Goal: Task Accomplishment & Management: Complete application form

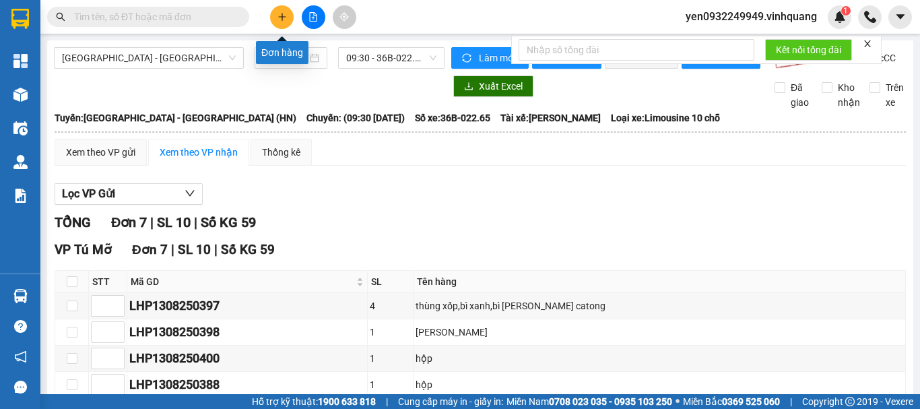
click at [278, 20] on icon "plus" at bounding box center [282, 16] width 9 height 9
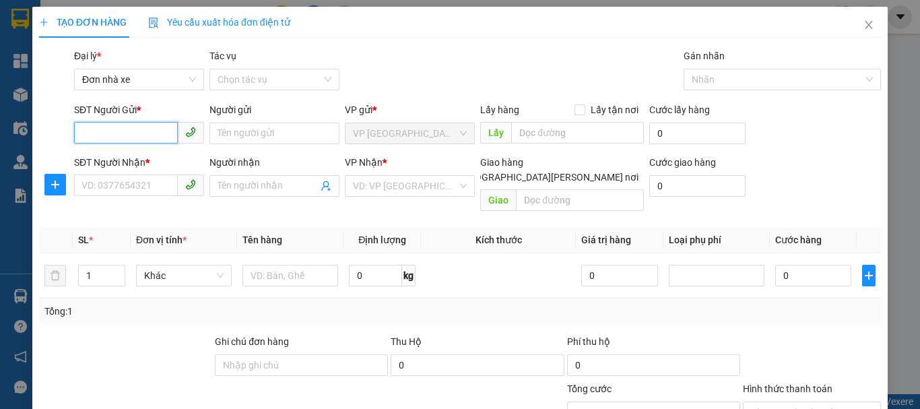
click at [114, 136] on input "SĐT Người Gửi *" at bounding box center [126, 133] width 104 height 22
type input "0912085992"
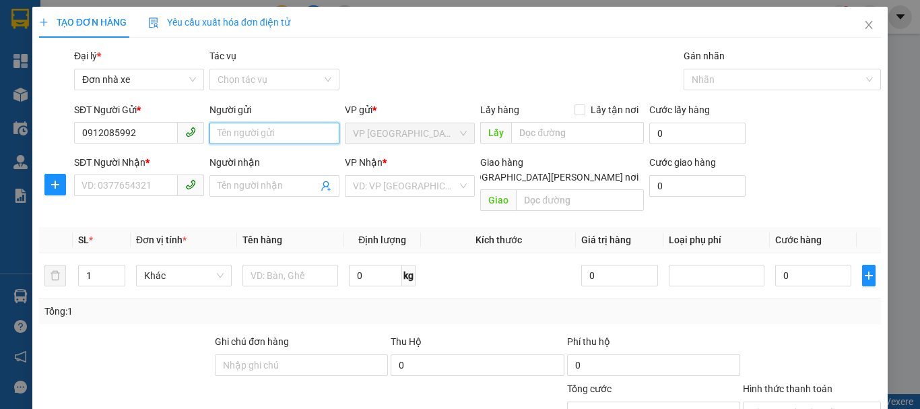
click at [263, 133] on input "Người gửi" at bounding box center [274, 134] width 130 height 22
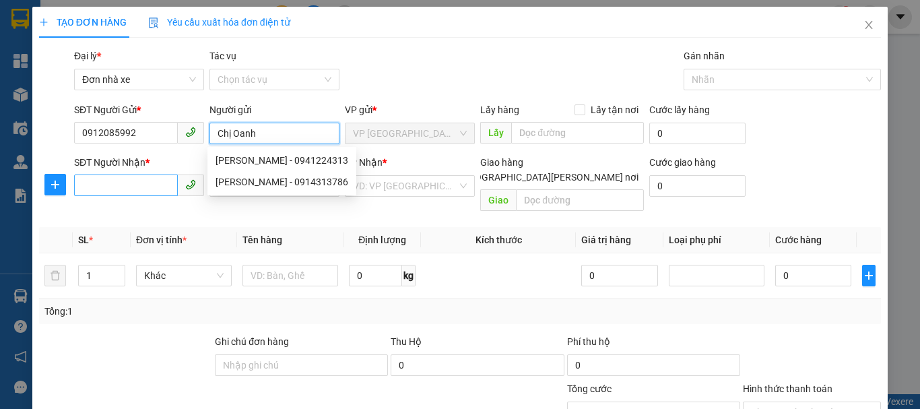
type input "Chị Oanh"
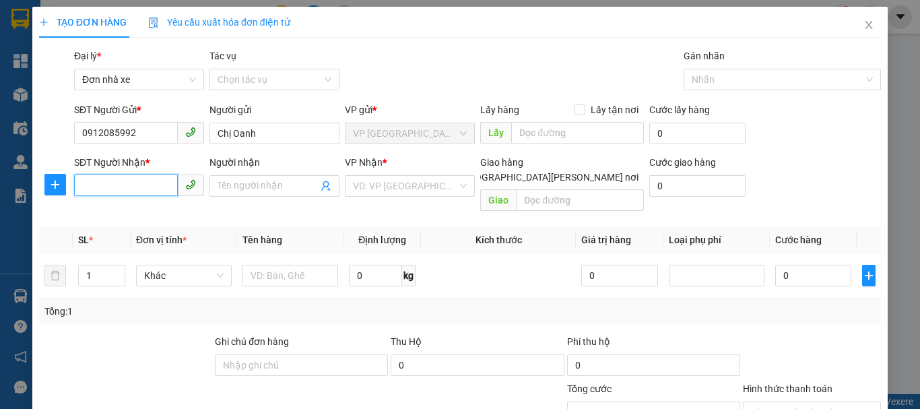
click at [101, 185] on input "SĐT Người Nhận *" at bounding box center [126, 185] width 104 height 22
type input "0912085992"
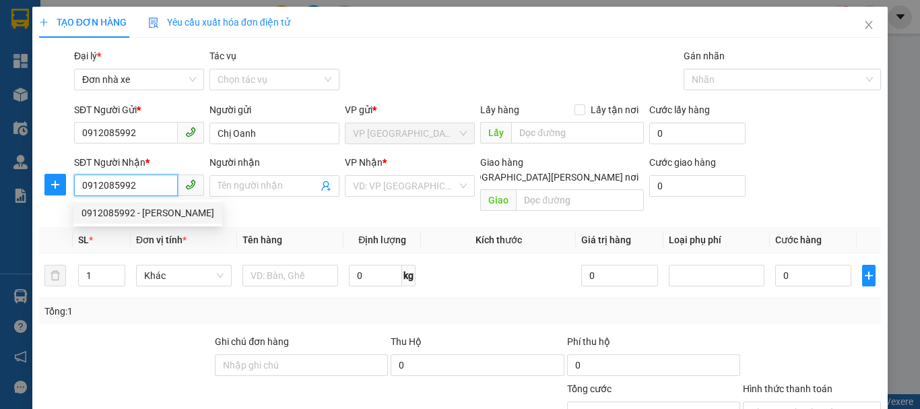
click at [112, 214] on div "0912085992 - [PERSON_NAME]" at bounding box center [147, 212] width 133 height 15
type input "oanh"
checkbox input "true"
type input "158 Chùa [PERSON_NAME]"
type input "50.000"
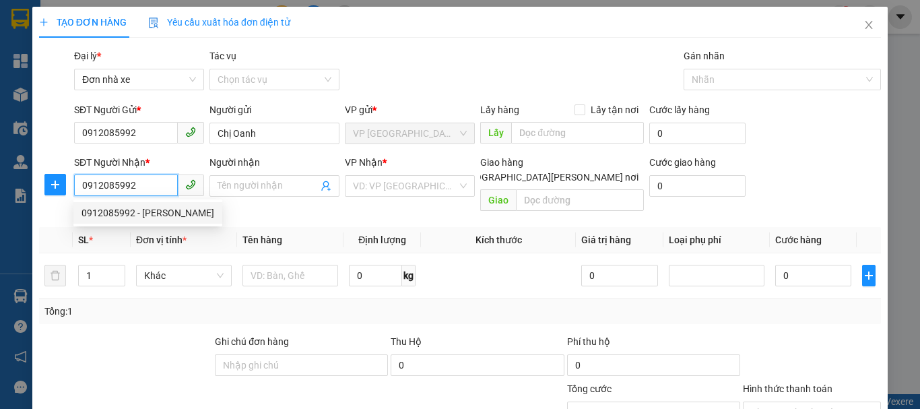
type input "50.000"
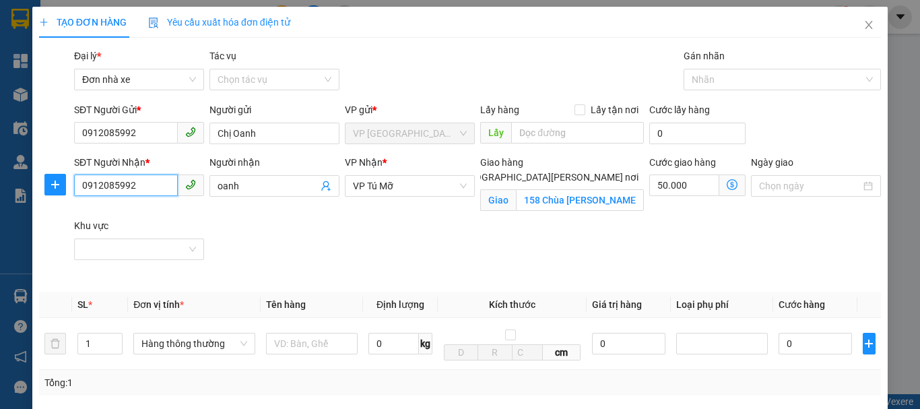
type input "0912085992"
click at [453, 172] on input "[GEOGRAPHIC_DATA][PERSON_NAME] nơi" at bounding box center [448, 176] width 9 height 9
checkbox input "false"
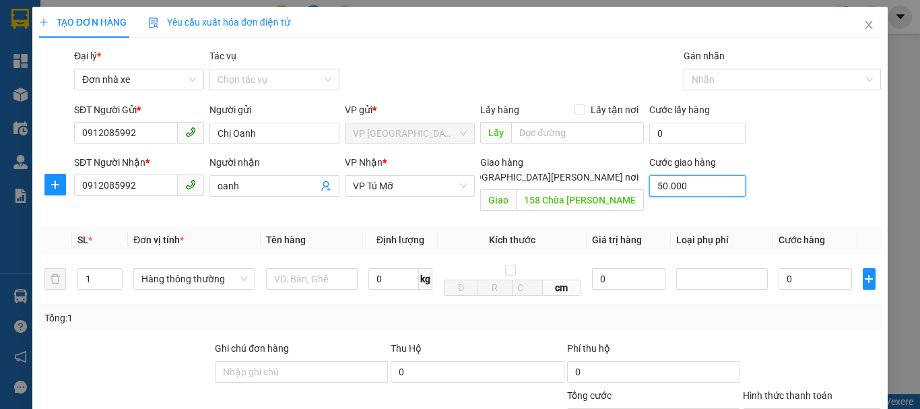
type input "0"
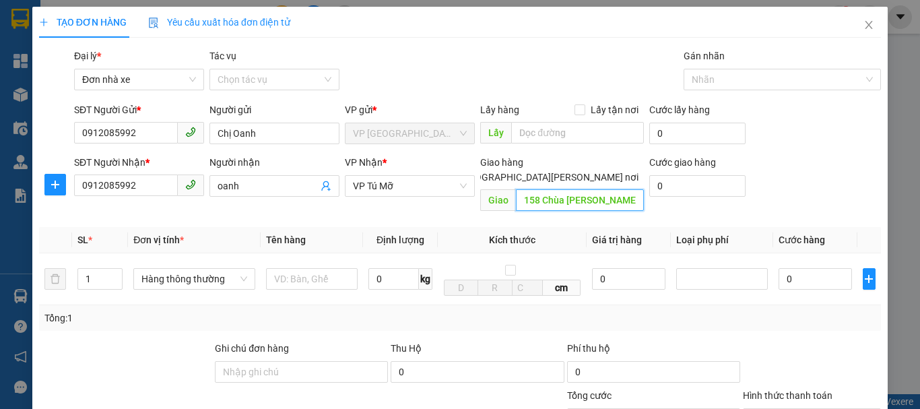
click at [622, 189] on input "158 Chùa [PERSON_NAME]" at bounding box center [580, 200] width 128 height 22
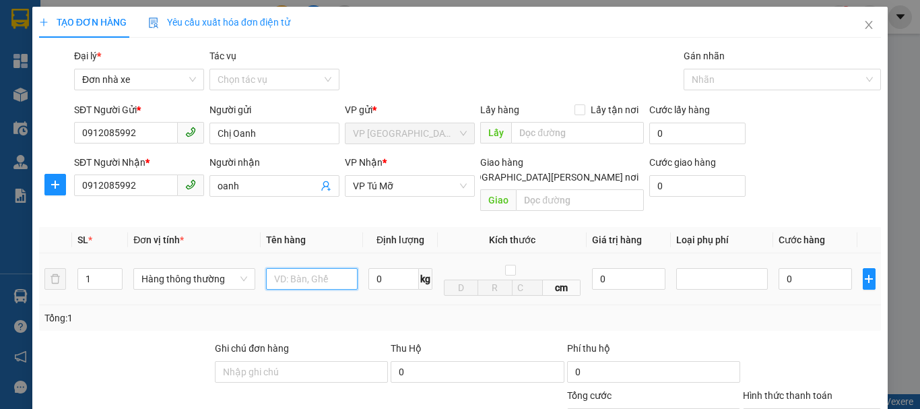
click at [298, 268] on input "text" at bounding box center [312, 279] width 92 height 22
type input "02 va li kéo"
click at [383, 268] on input "0" at bounding box center [393, 279] width 51 height 22
type input "12"
click at [94, 269] on input "1" at bounding box center [100, 279] width 44 height 20
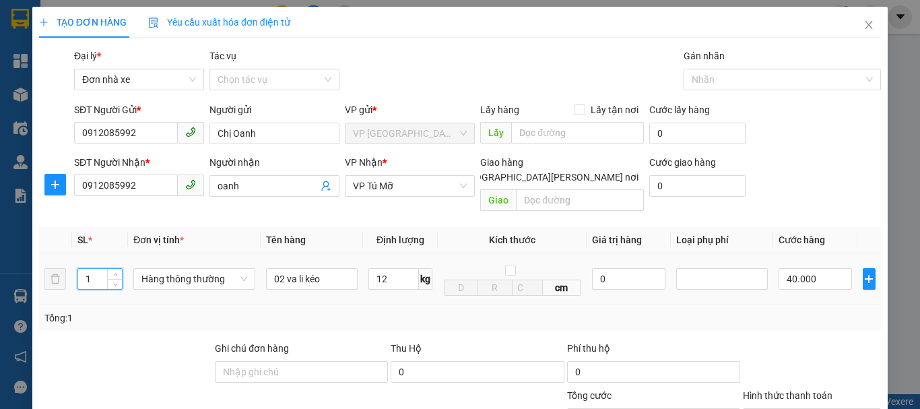
type input "40.000"
drag, startPoint x: 94, startPoint y: 268, endPoint x: 86, endPoint y: 267, distance: 8.9
click at [86, 269] on input "1" at bounding box center [100, 279] width 44 height 20
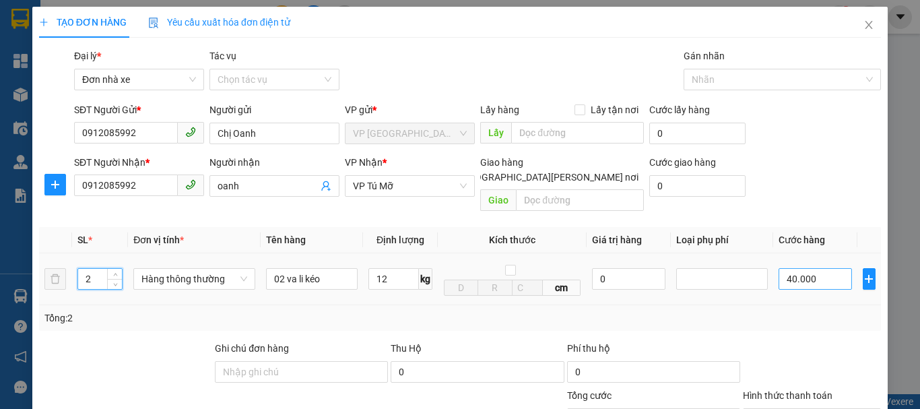
type input "2"
click at [815, 271] on input "40.000" at bounding box center [815, 279] width 73 height 22
type input "80.000"
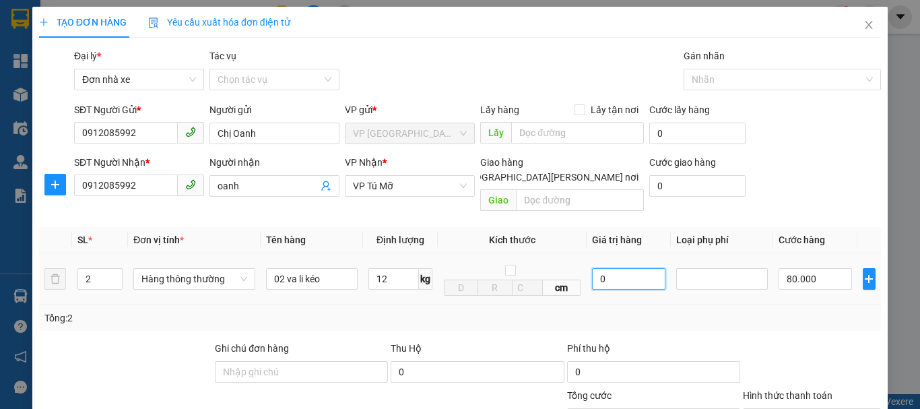
click at [621, 268] on input "0" at bounding box center [628, 279] width 73 height 22
click at [620, 268] on input "0" at bounding box center [628, 279] width 73 height 22
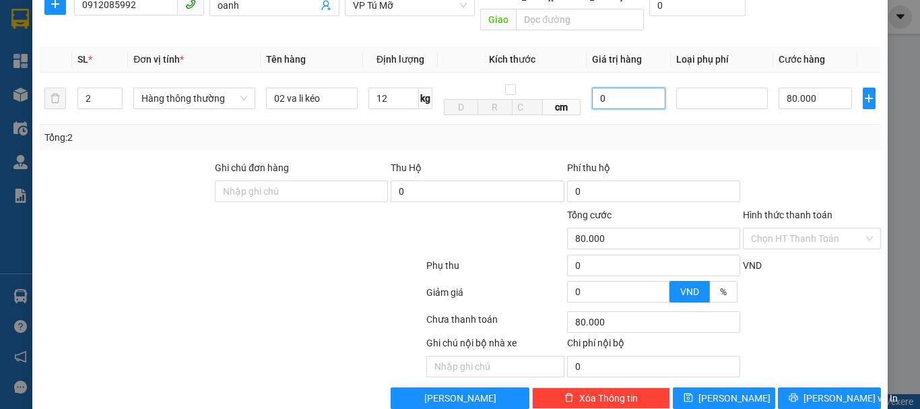
scroll to position [193, 0]
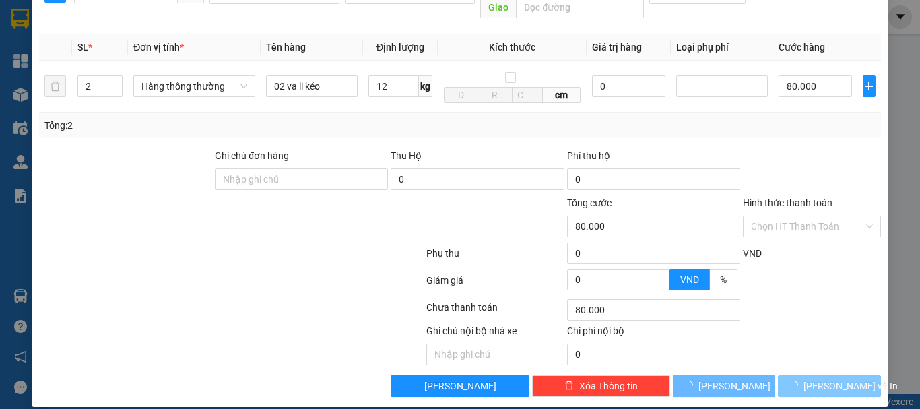
click at [808, 375] on button "[PERSON_NAME] và In" at bounding box center [829, 386] width 103 height 22
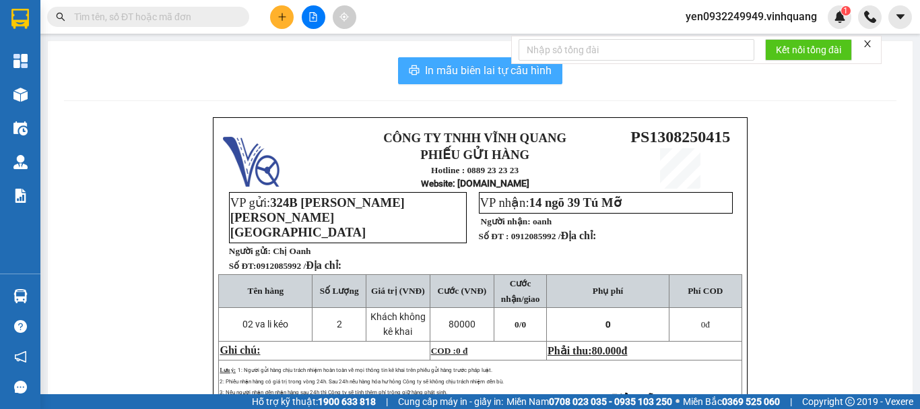
click at [485, 64] on span "In mẫu biên lai tự cấu hình" at bounding box center [488, 70] width 127 height 17
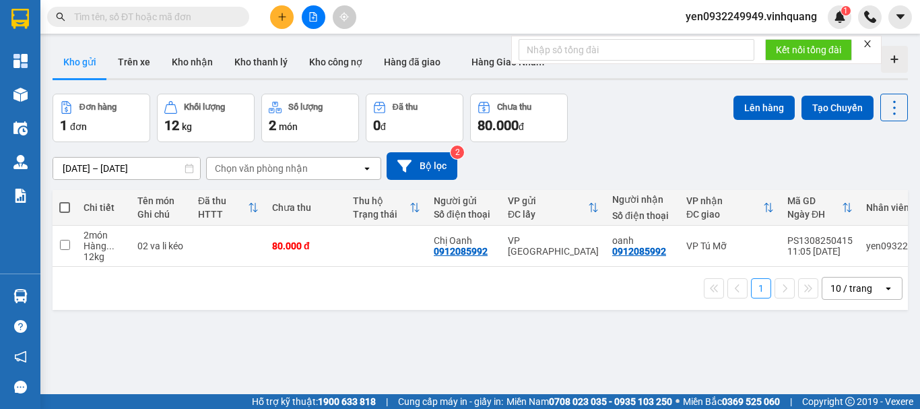
click at [63, 206] on span at bounding box center [64, 207] width 11 height 11
click at [65, 201] on input "checkbox" at bounding box center [65, 201] width 0 height 0
checkbox input "true"
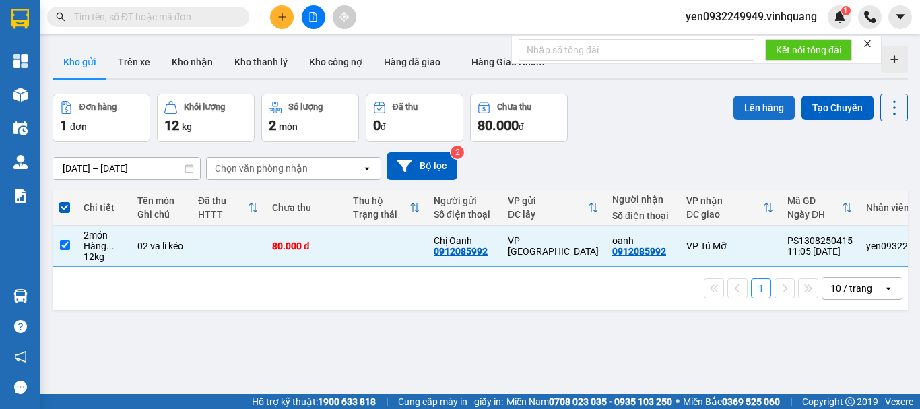
click at [750, 108] on button "Lên hàng" at bounding box center [763, 108] width 61 height 24
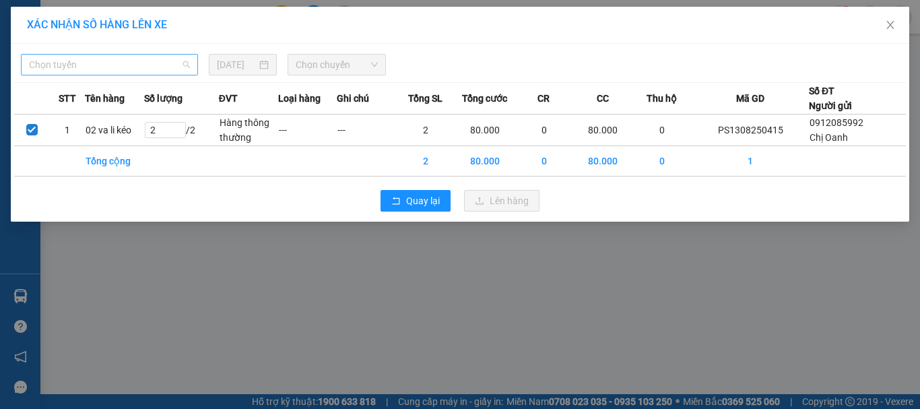
click at [75, 68] on span "Chọn tuyến" at bounding box center [109, 65] width 161 height 20
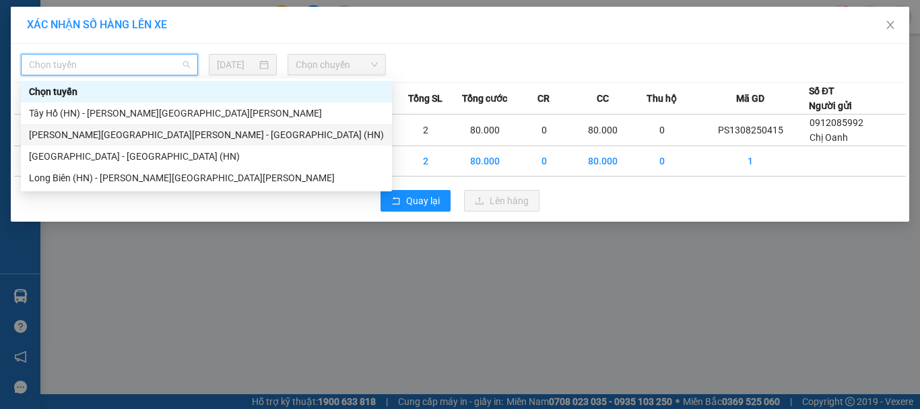
click at [57, 135] on div "[PERSON_NAME][GEOGRAPHIC_DATA][PERSON_NAME] - [GEOGRAPHIC_DATA] (HN)" at bounding box center [206, 134] width 355 height 15
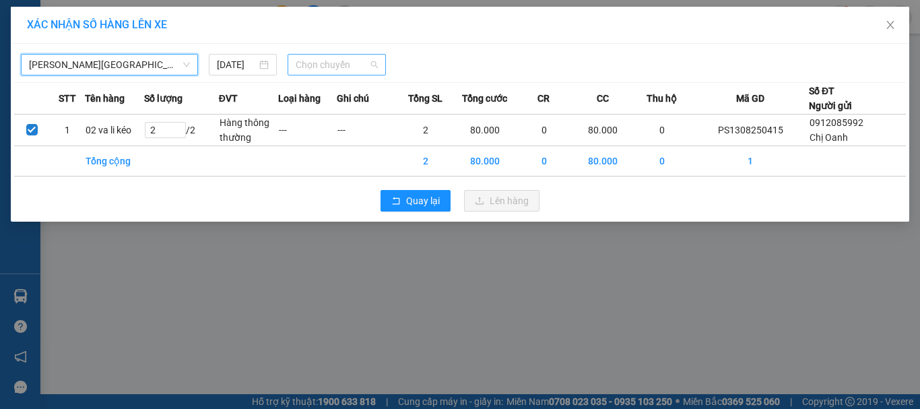
click at [368, 68] on span "Chọn chuyến" at bounding box center [337, 65] width 83 height 20
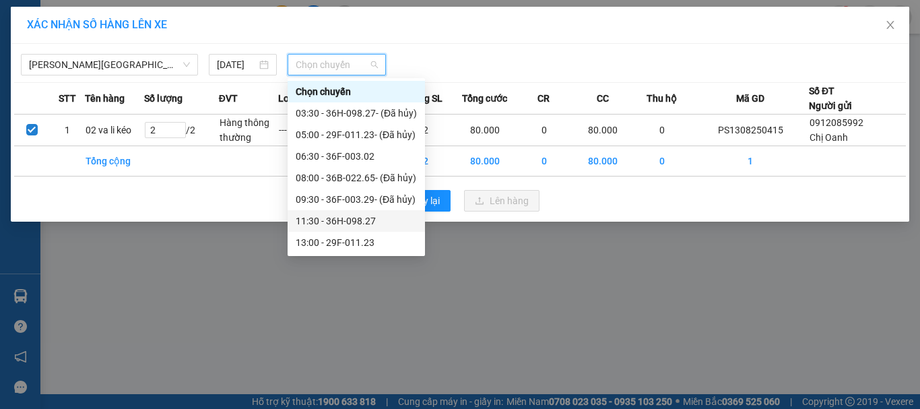
click at [362, 225] on div "11:30 - 36H-098.27" at bounding box center [356, 221] width 121 height 15
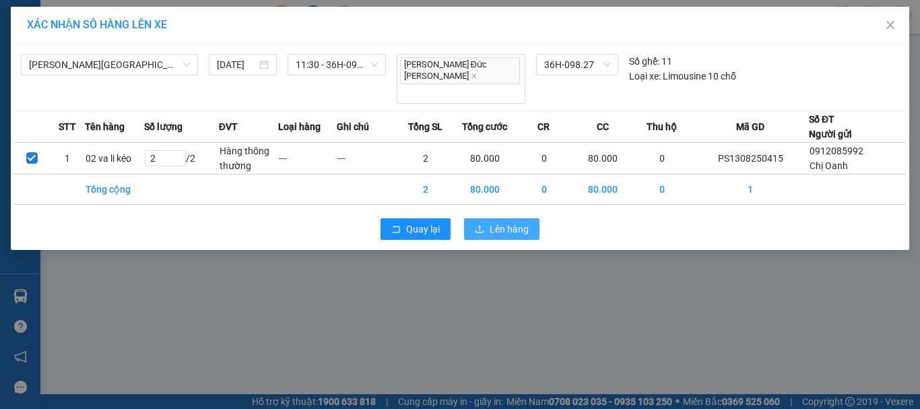
click at [498, 222] on span "Lên hàng" at bounding box center [509, 229] width 39 height 15
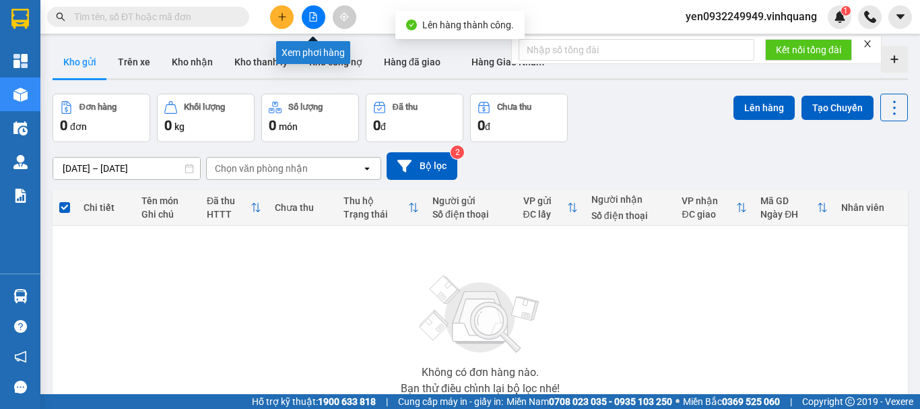
click at [308, 20] on button at bounding box center [314, 17] width 24 height 24
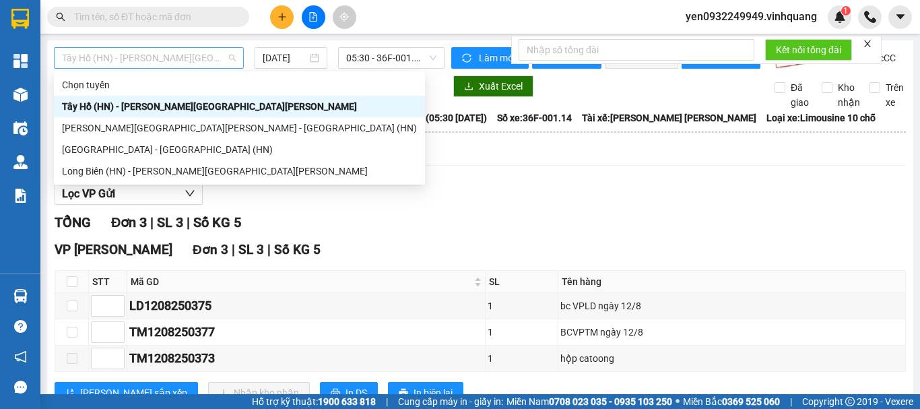
click at [85, 53] on span "Tây Hồ (HN) - [PERSON_NAME][GEOGRAPHIC_DATA][PERSON_NAME]" at bounding box center [149, 58] width 174 height 20
click at [96, 128] on div "[PERSON_NAME][GEOGRAPHIC_DATA][PERSON_NAME] - [GEOGRAPHIC_DATA] (HN)" at bounding box center [239, 128] width 355 height 15
type input "[DATE]"
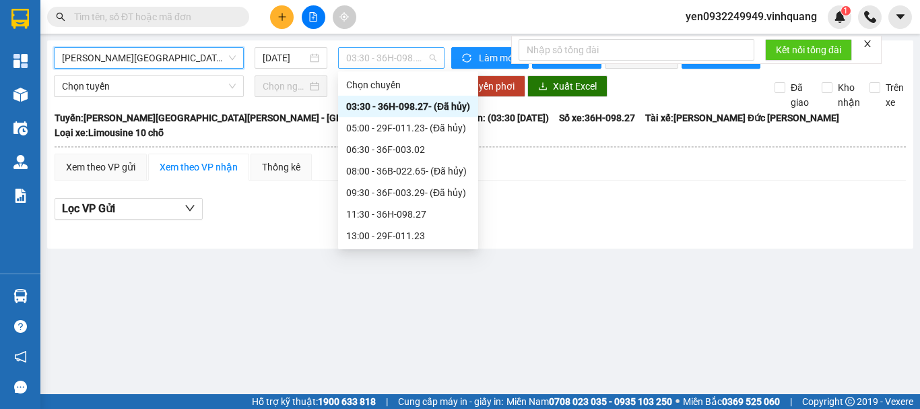
click at [415, 57] on span "03:30 - 36H-098.27 - (Đã hủy)" at bounding box center [391, 58] width 90 height 20
click at [405, 214] on div "11:30 - 36H-098.27" at bounding box center [408, 214] width 124 height 15
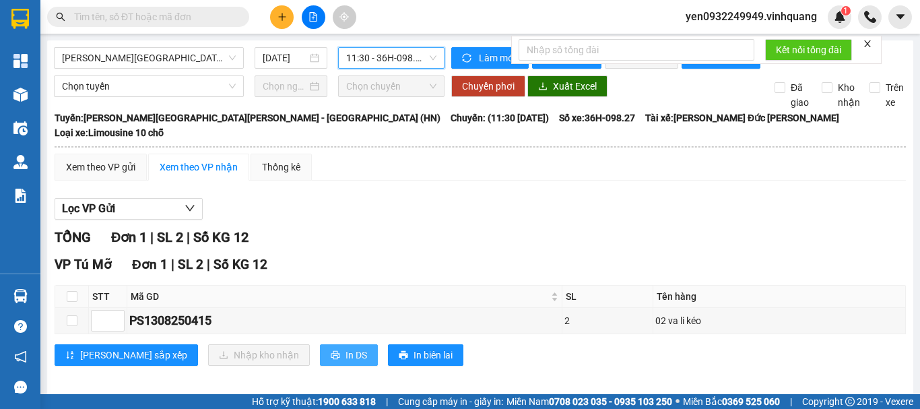
click at [346, 354] on span "In DS" at bounding box center [357, 355] width 22 height 15
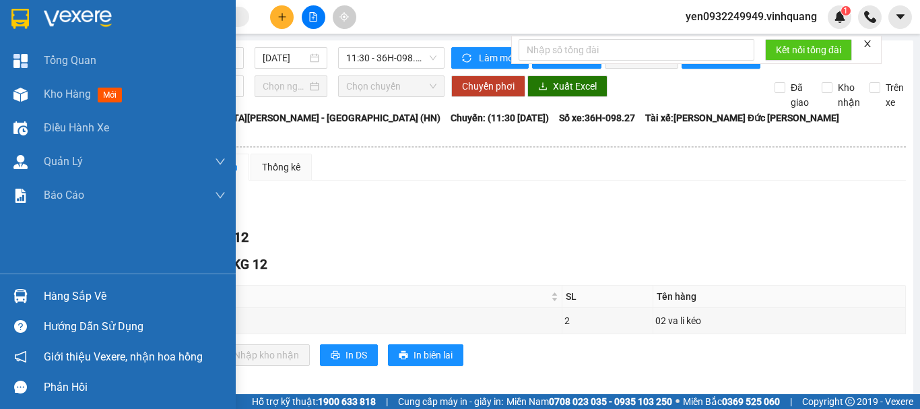
click at [69, 298] on div "Hàng sắp về" at bounding box center [135, 296] width 182 height 20
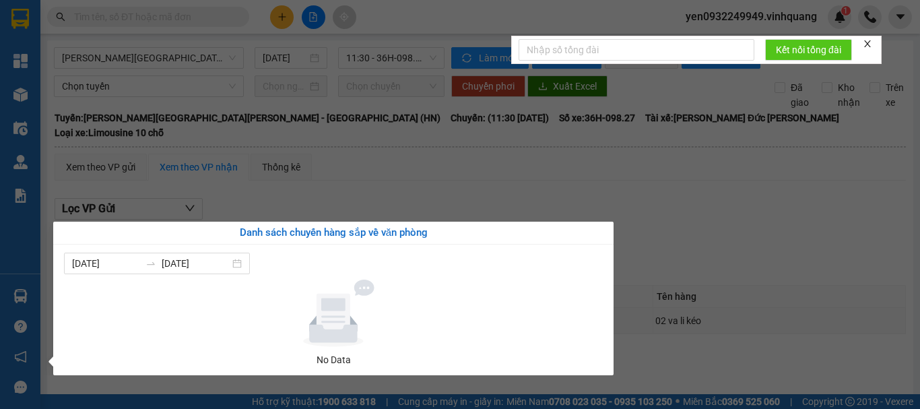
click at [341, 362] on div "No Data" at bounding box center [333, 359] width 528 height 15
click at [783, 197] on section "Kết quả [PERSON_NAME] ( 0 ) Bộ lọc No Data yen0932249949.vinhquang 1 [PERSON_NA…" at bounding box center [460, 204] width 920 height 409
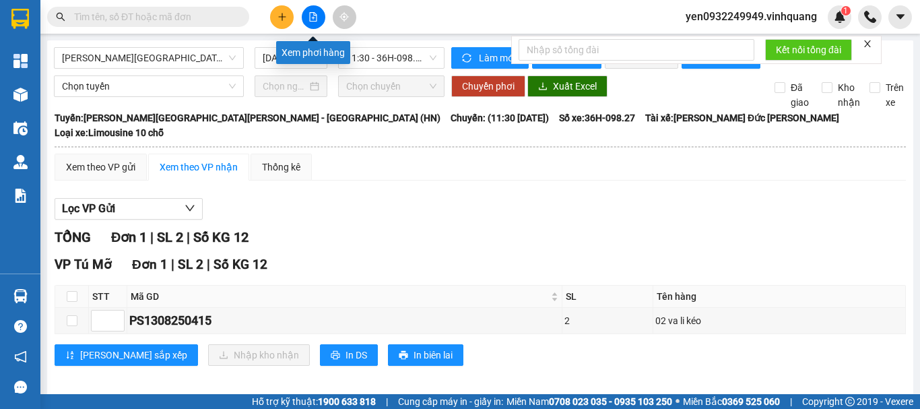
click at [319, 17] on button at bounding box center [314, 17] width 24 height 24
click at [313, 16] on icon "file-add" at bounding box center [312, 16] width 9 height 9
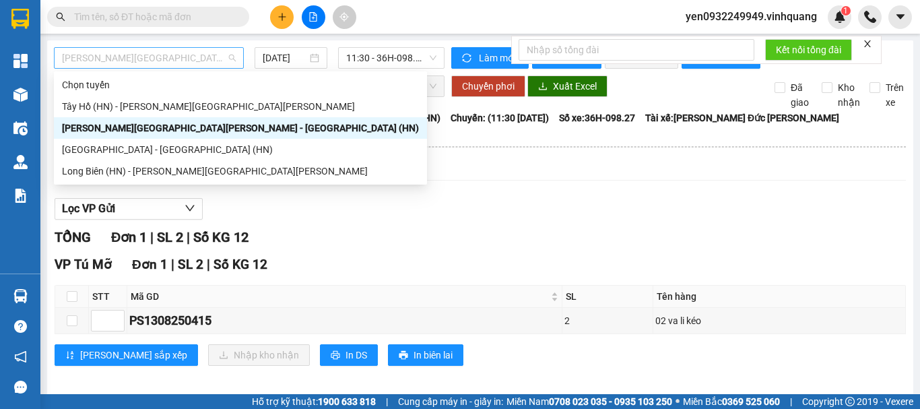
click at [96, 63] on span "[PERSON_NAME][GEOGRAPHIC_DATA][PERSON_NAME] - [GEOGRAPHIC_DATA] (HN)" at bounding box center [149, 58] width 174 height 20
click at [88, 104] on div "Tây Hồ (HN) - [PERSON_NAME][GEOGRAPHIC_DATA][PERSON_NAME]" at bounding box center [240, 106] width 357 height 15
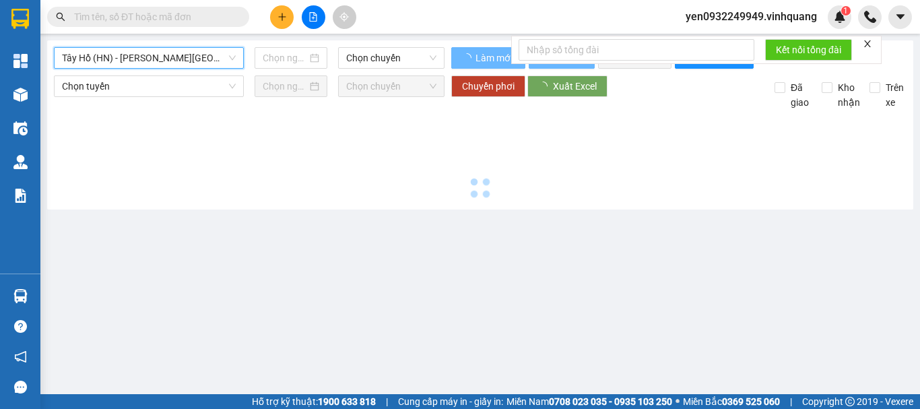
type input "[DATE]"
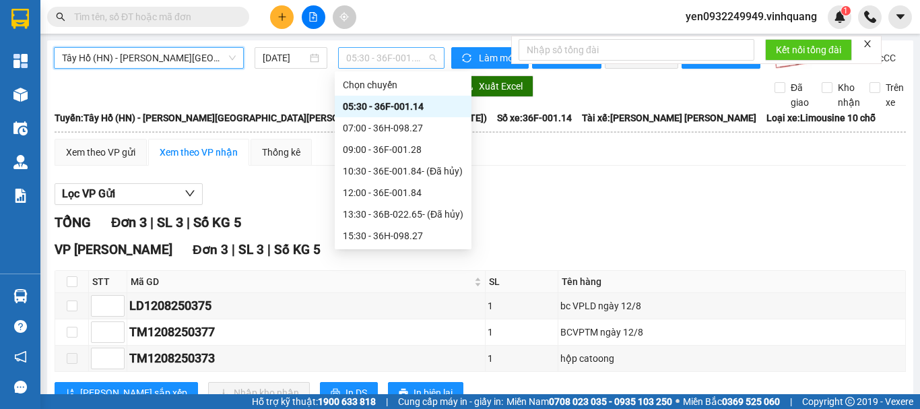
click at [391, 63] on span "05:30 - 36F-001.14" at bounding box center [391, 58] width 90 height 20
click at [410, 152] on div "09:00 - 36F-001.28" at bounding box center [403, 149] width 121 height 15
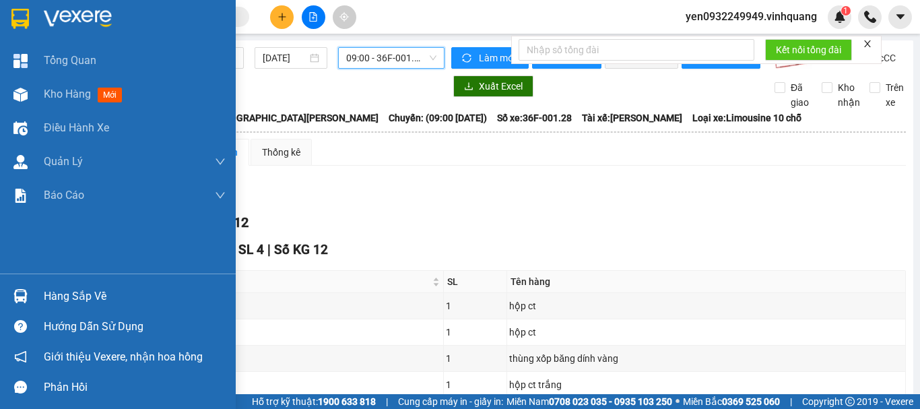
click at [68, 13] on img at bounding box center [78, 19] width 68 height 20
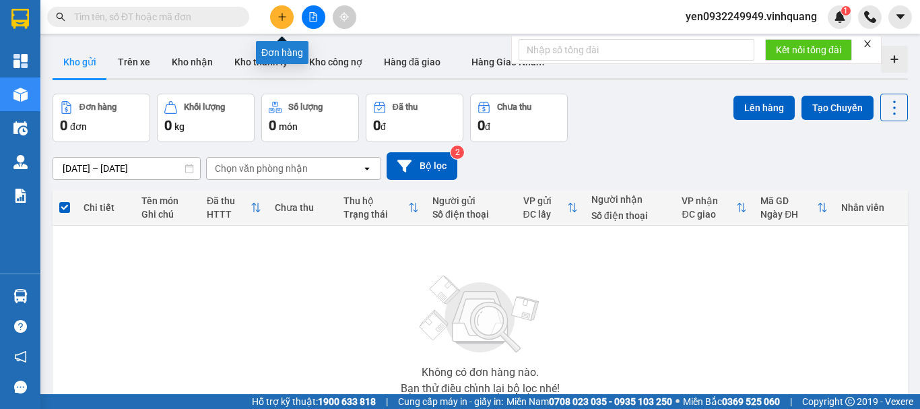
click at [280, 22] on button at bounding box center [282, 17] width 24 height 24
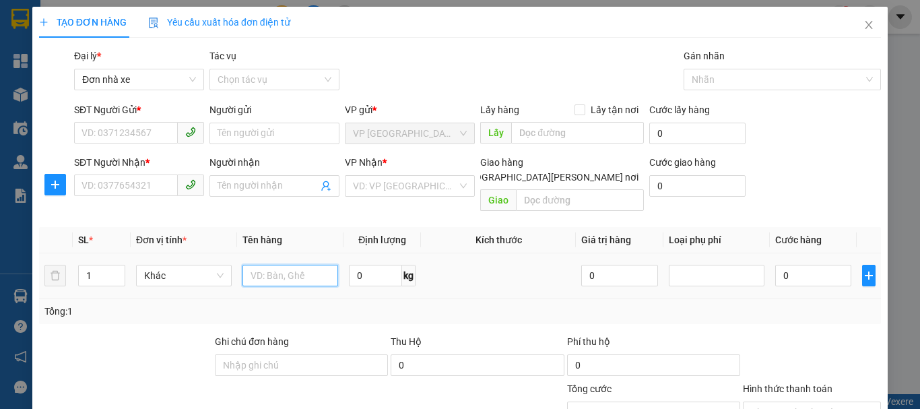
click at [303, 265] on input "text" at bounding box center [290, 276] width 96 height 22
click at [206, 266] on span "Khác" at bounding box center [183, 275] width 79 height 20
type input "01 túi tài liệu"
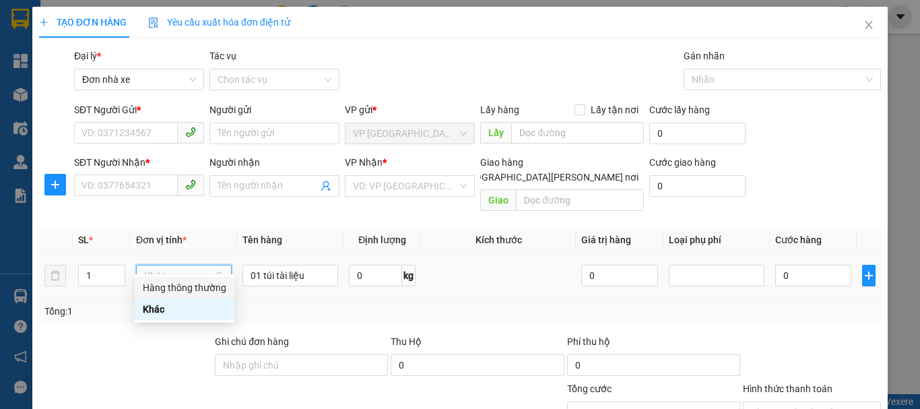
click at [194, 290] on div "Hàng thông thường" at bounding box center [185, 287] width 84 height 15
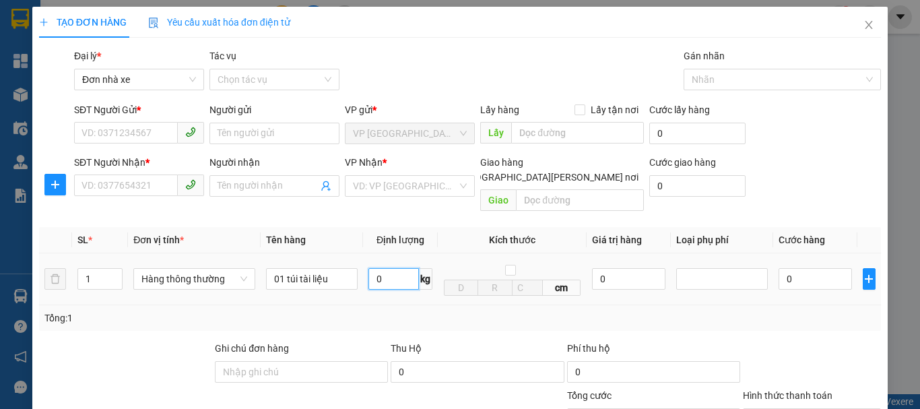
click at [370, 268] on input "0" at bounding box center [393, 279] width 51 height 22
type input "1"
click at [121, 132] on input "SĐT Người Gửi *" at bounding box center [126, 133] width 104 height 22
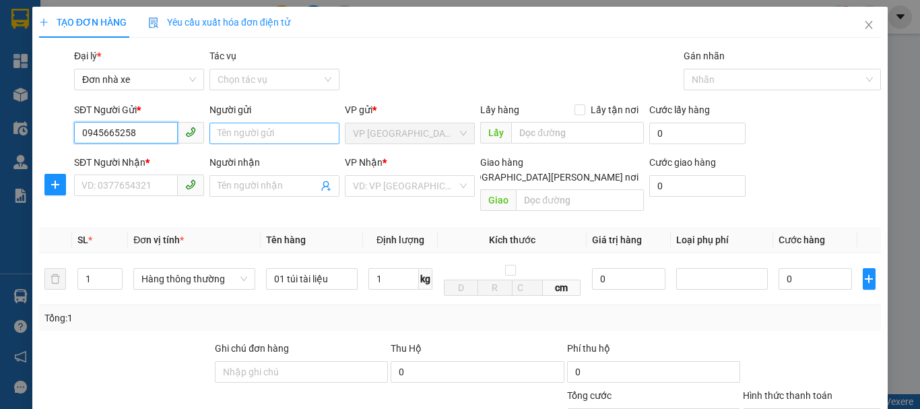
type input "0945665258"
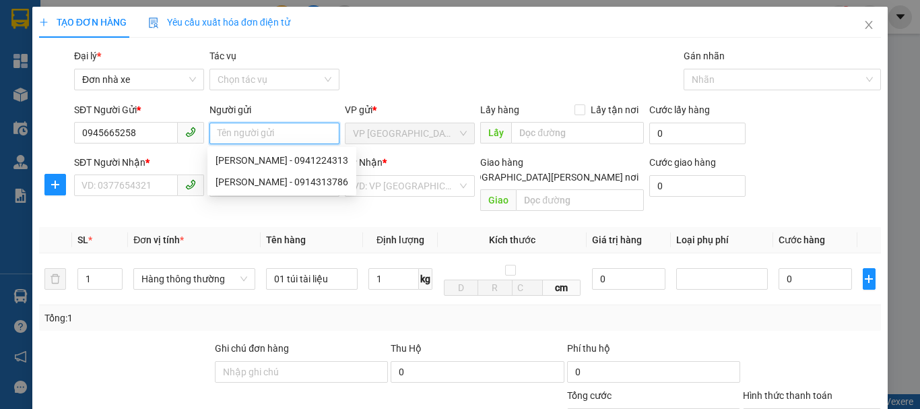
click at [249, 132] on input "Người gửi" at bounding box center [274, 134] width 130 height 22
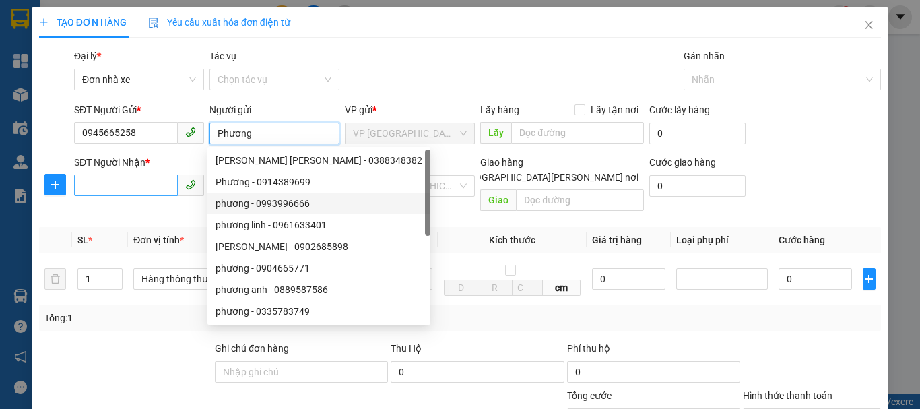
type input "Phương"
click at [134, 184] on input "SĐT Người Nhận *" at bounding box center [126, 185] width 104 height 22
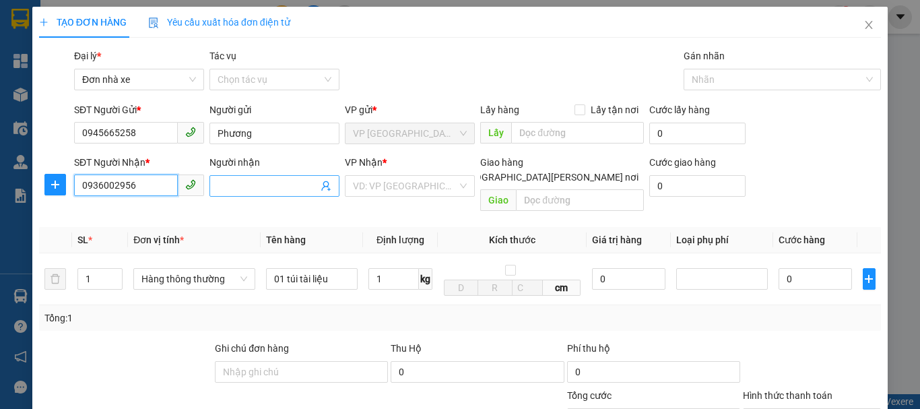
type input "0936002956"
click at [280, 189] on input "Người nhận" at bounding box center [268, 185] width 100 height 15
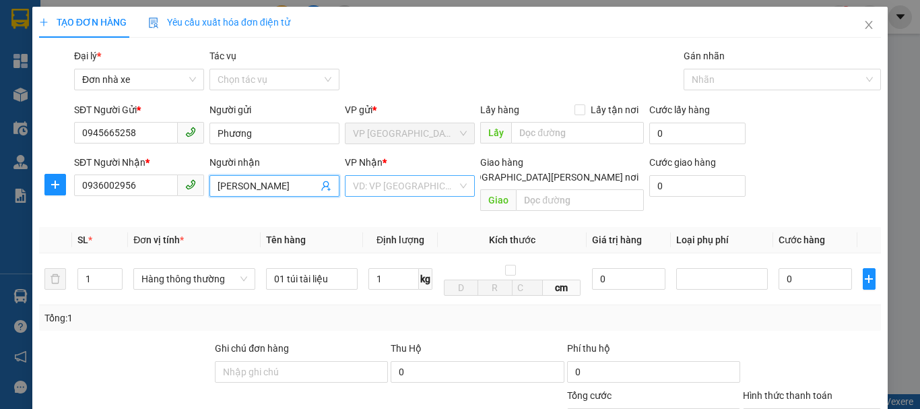
type input "[PERSON_NAME]"
click at [399, 181] on input "search" at bounding box center [405, 186] width 104 height 20
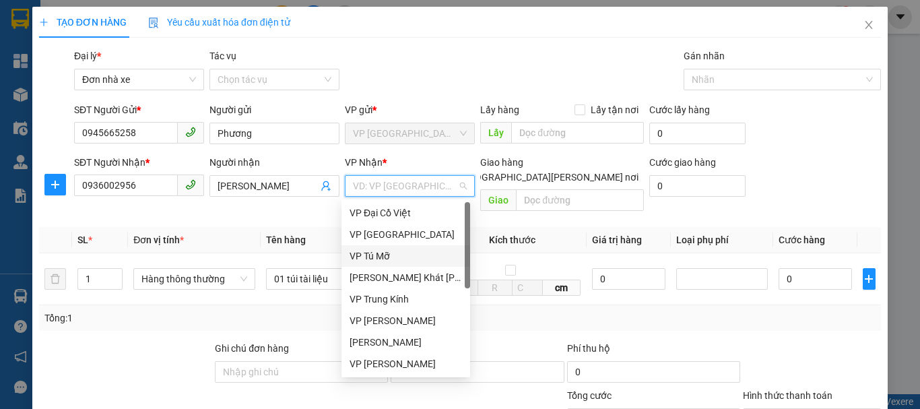
click at [390, 260] on div "VP Tú Mỡ" at bounding box center [406, 256] width 112 height 15
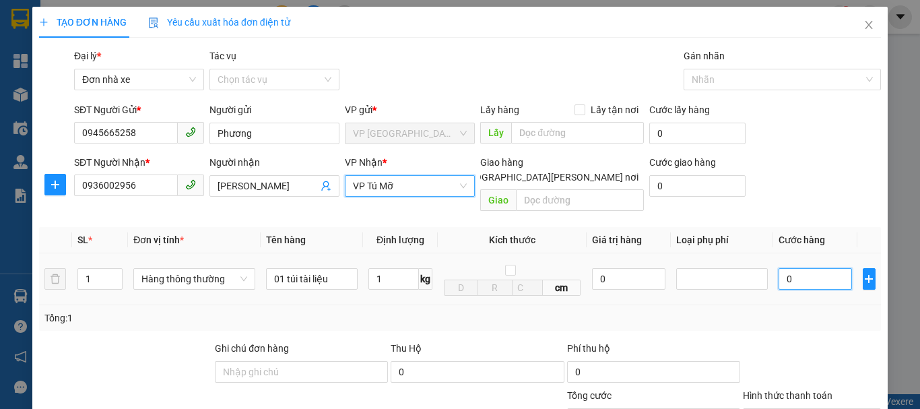
click at [796, 268] on input "0" at bounding box center [815, 279] width 73 height 22
type input "3"
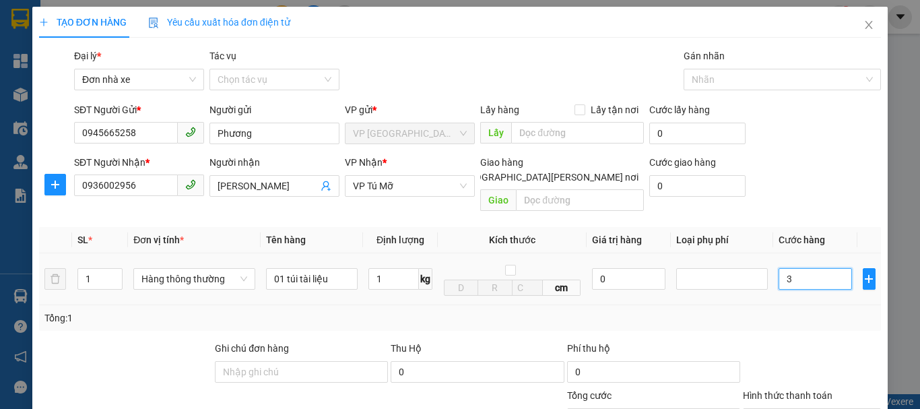
type input "30"
type input "300"
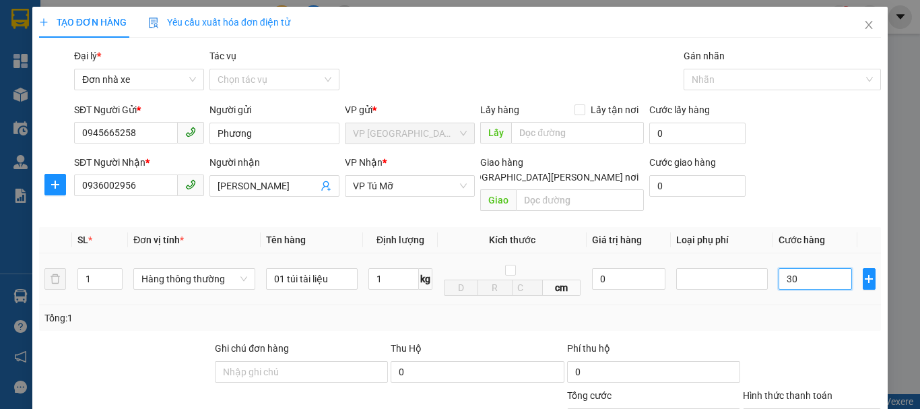
type input "300"
type input "3.000"
type input "30.000"
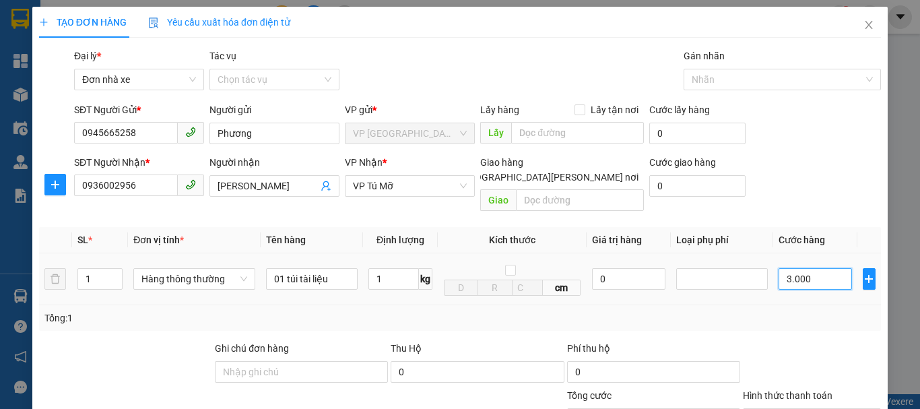
type input "30.000"
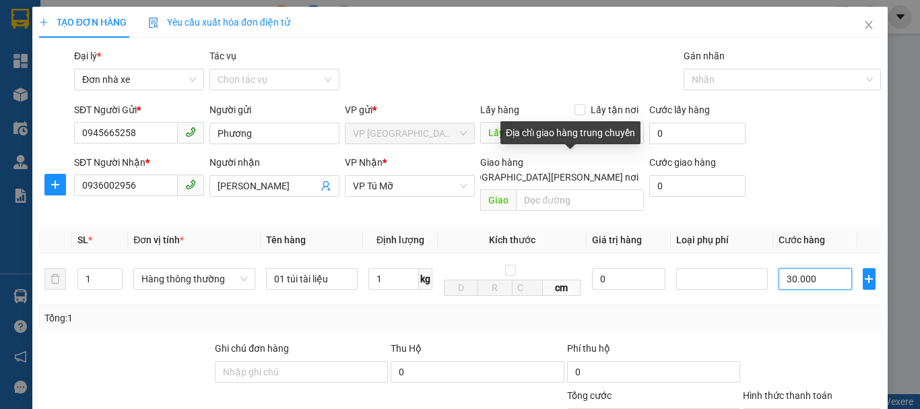
type input "30.000"
click at [453, 172] on input "[GEOGRAPHIC_DATA][PERSON_NAME] nơi" at bounding box center [448, 176] width 9 height 9
checkbox input "true"
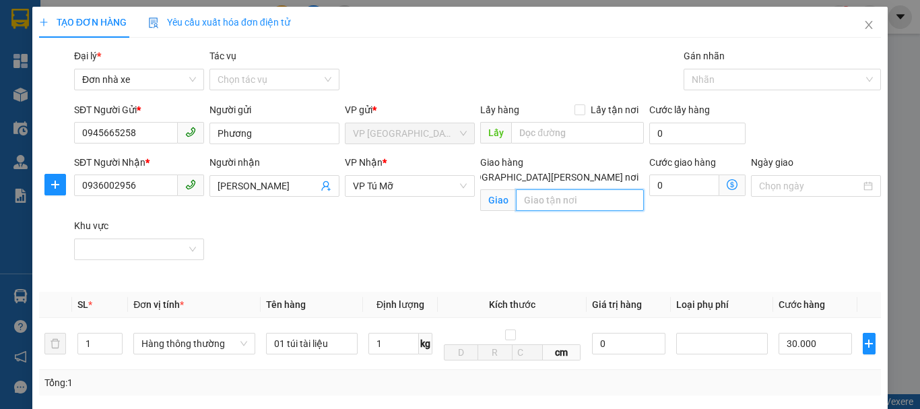
click at [548, 189] on input "text" at bounding box center [580, 200] width 128 height 22
type input "Ngân hàng VPbank số 89 [PERSON_NAME] , Q. Đống Đa , HN"
click at [727, 187] on icon "dollar-circle" at bounding box center [732, 184] width 11 height 11
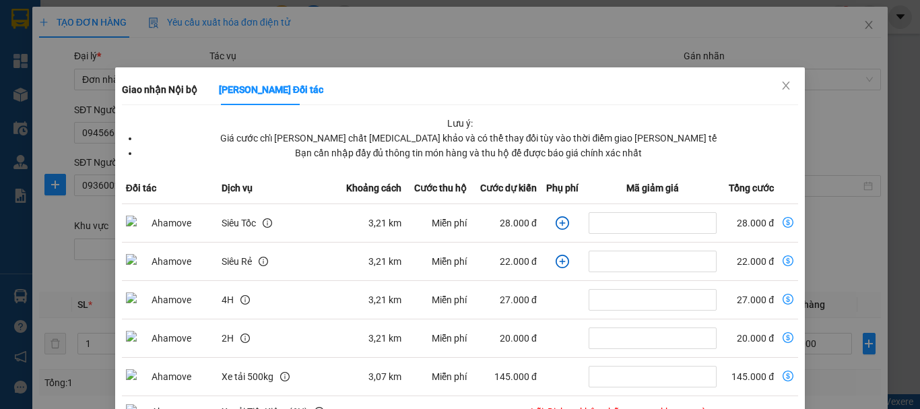
click at [459, 216] on td "Miễn phí" at bounding box center [437, 223] width 65 height 38
click at [783, 87] on icon "close" at bounding box center [786, 85] width 7 height 8
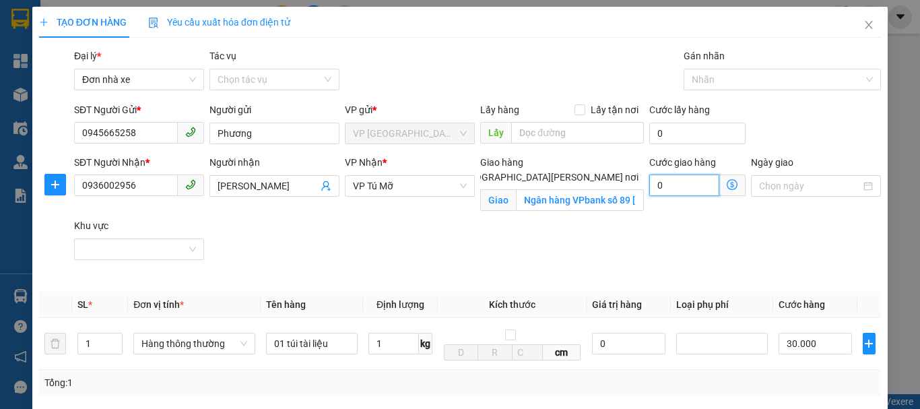
click at [662, 187] on input "0" at bounding box center [684, 185] width 70 height 22
type input "30.004"
type input "4"
type input "30.040"
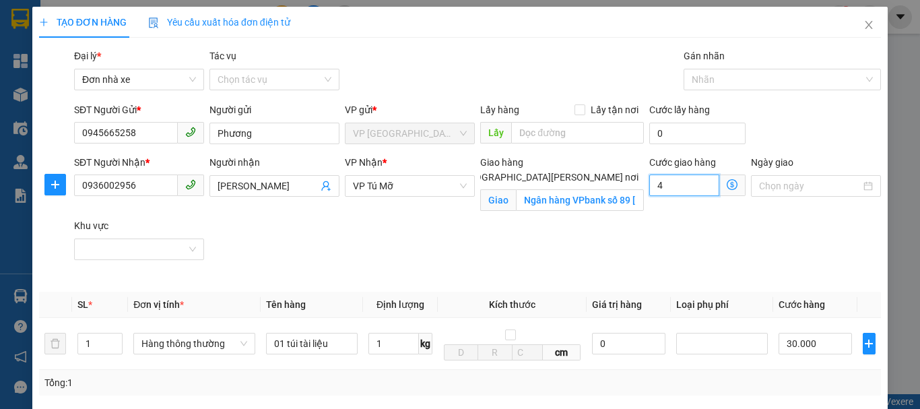
type input "30.040"
type input "40"
type input "30.400"
type input "4.000"
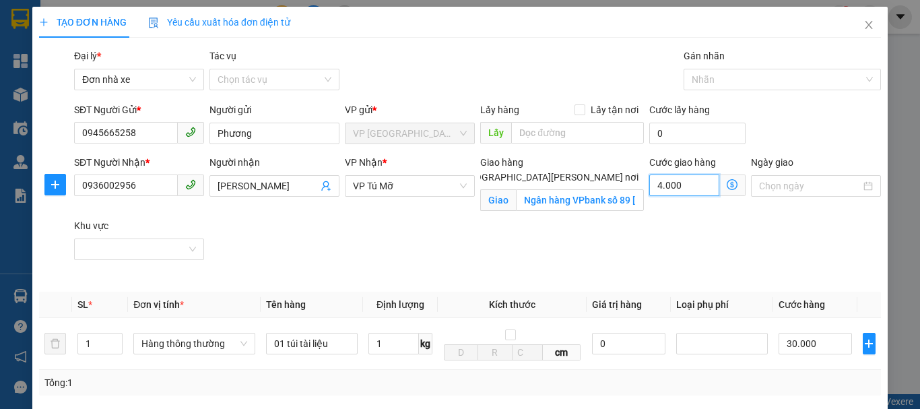
type input "34.000"
type input "70.000"
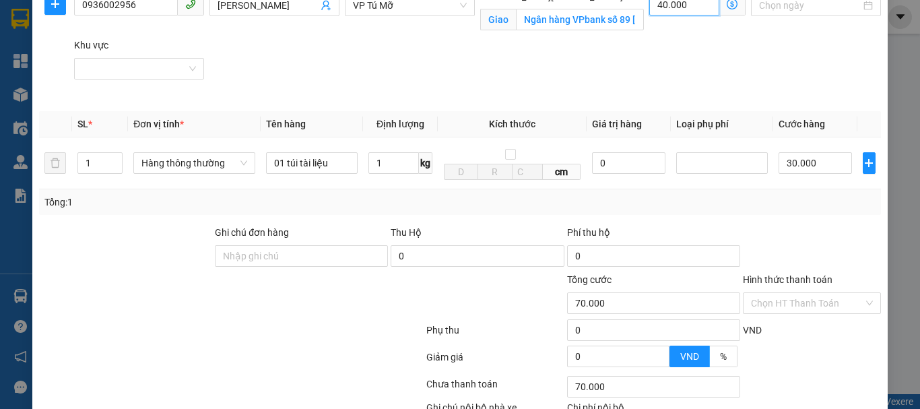
scroll to position [202, 0]
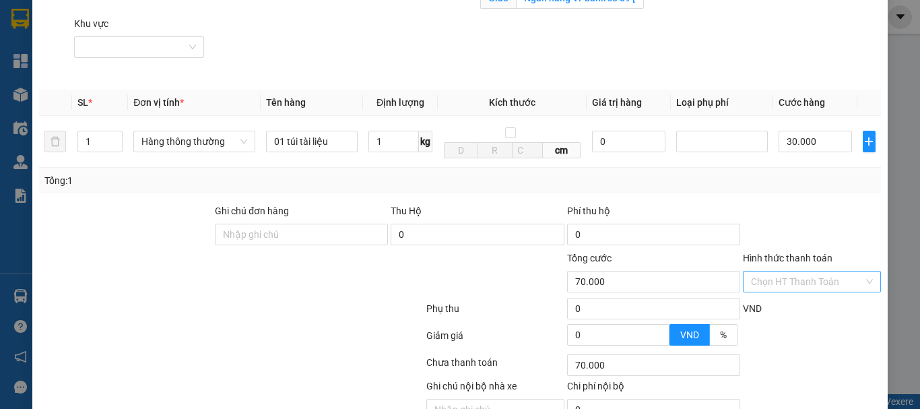
type input "40.000"
click at [780, 274] on input "Hình thức thanh toán" at bounding box center [807, 281] width 112 height 20
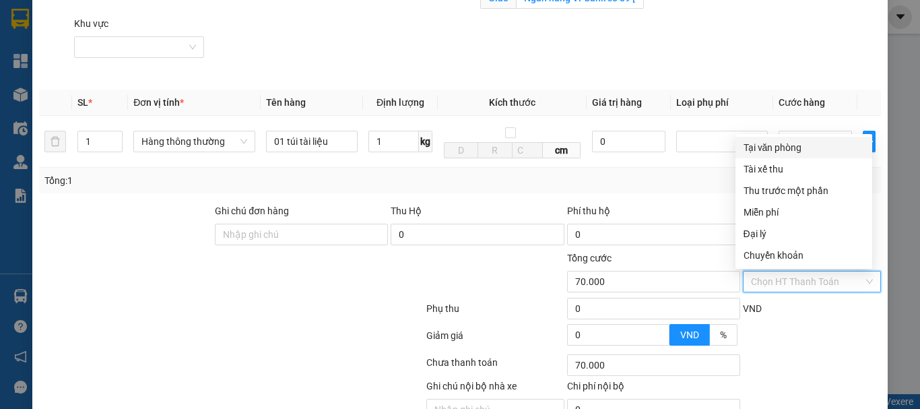
click at [790, 150] on div "Tại văn phòng" at bounding box center [804, 147] width 121 height 15
type input "0"
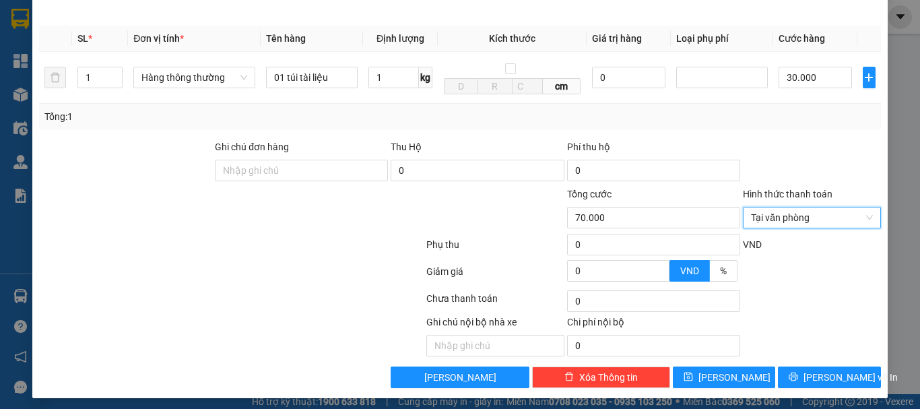
scroll to position [272, 0]
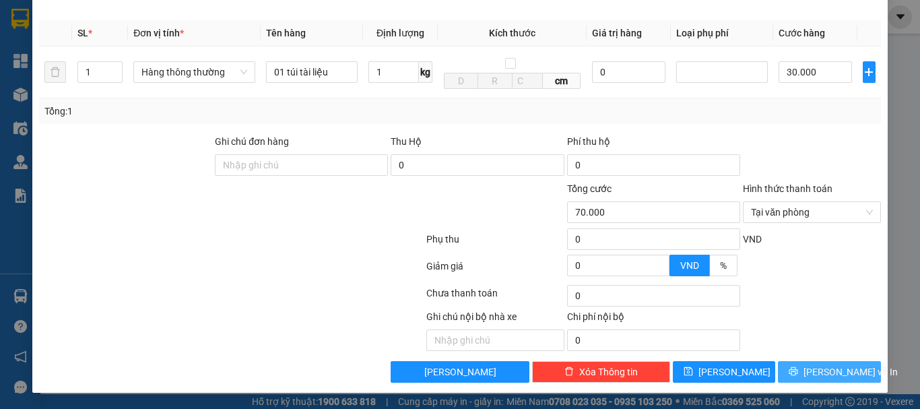
click at [821, 367] on span "[PERSON_NAME] và In" at bounding box center [851, 371] width 94 height 15
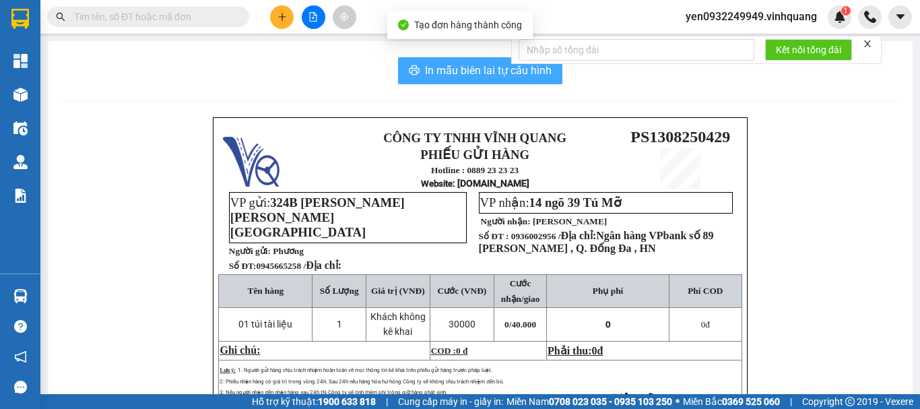
click at [482, 72] on span "In mẫu biên lai tự cấu hình" at bounding box center [488, 70] width 127 height 17
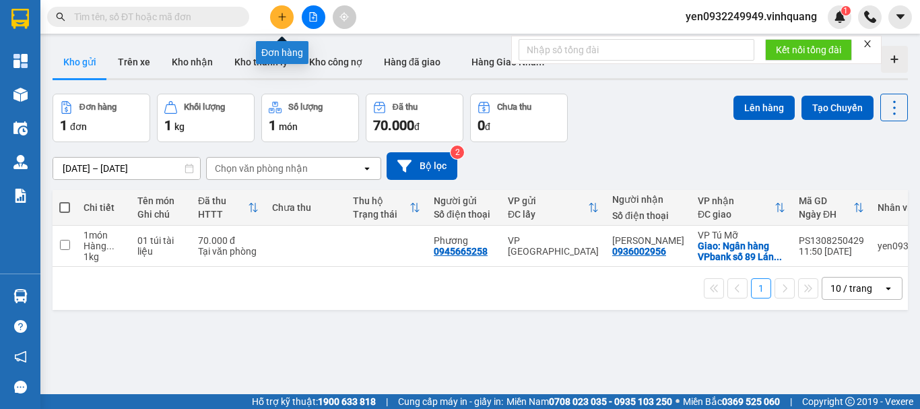
click at [284, 18] on icon "plus" at bounding box center [282, 16] width 9 height 9
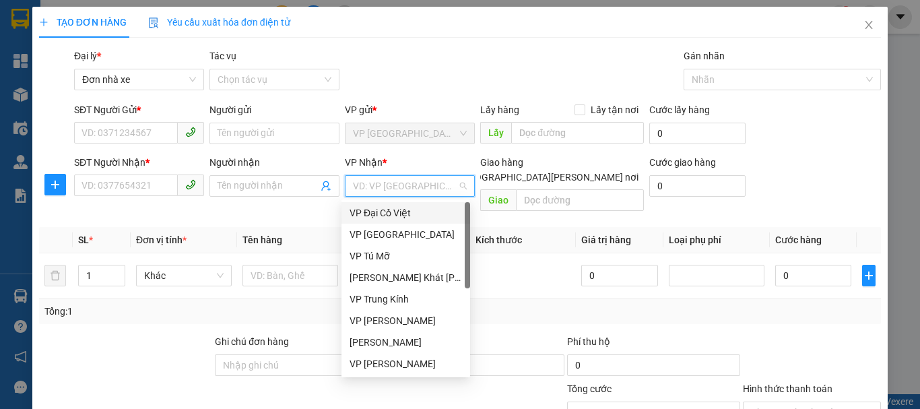
click at [414, 189] on input "search" at bounding box center [405, 186] width 104 height 20
click at [411, 320] on div "VP [PERSON_NAME]" at bounding box center [406, 320] width 112 height 15
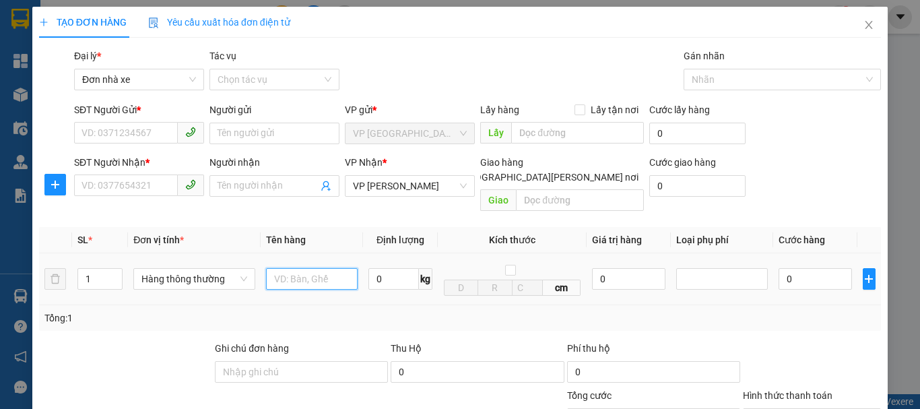
drag, startPoint x: 323, startPoint y: 270, endPoint x: 319, endPoint y: 240, distance: 29.9
click at [323, 268] on input "text" at bounding box center [312, 279] width 92 height 22
type input "01 túi đỏ"
click at [381, 268] on input "0" at bounding box center [393, 279] width 51 height 22
type input "1"
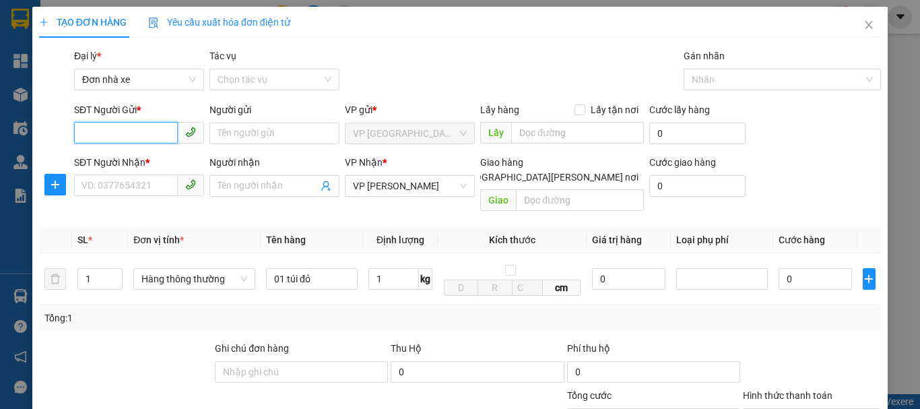
click at [103, 133] on input "SĐT Người Gửi *" at bounding box center [126, 133] width 104 height 22
type input "30.000"
type input "0972652128"
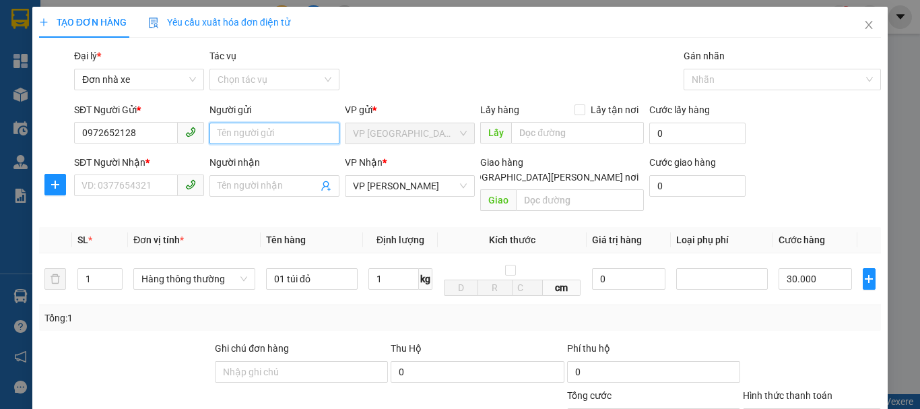
click at [234, 131] on input "Người gửi" at bounding box center [274, 134] width 130 height 22
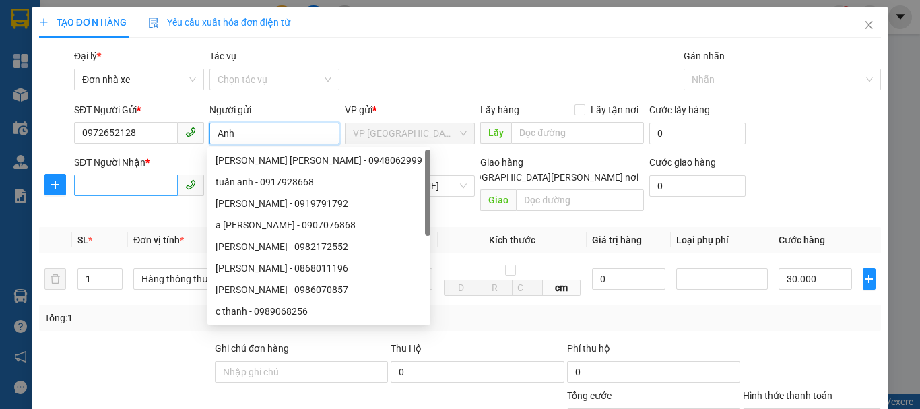
type input "Anh"
click at [126, 183] on input "SĐT Người Nhận *" at bounding box center [126, 185] width 104 height 22
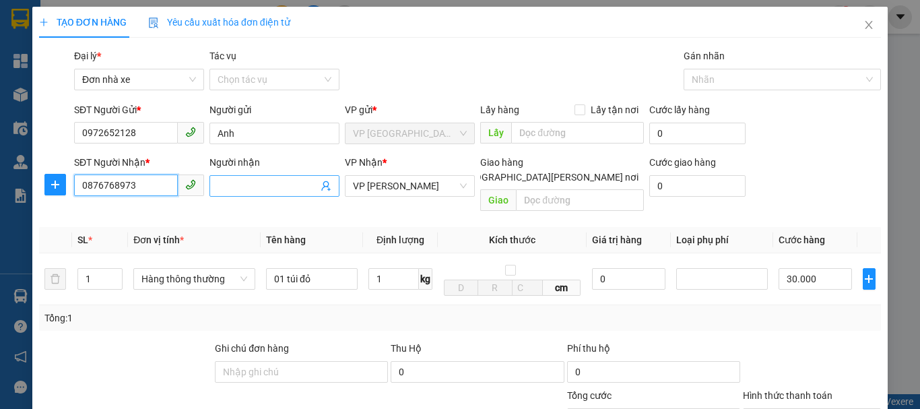
type input "0876768973"
click at [247, 182] on input "Người nhận" at bounding box center [268, 185] width 100 height 15
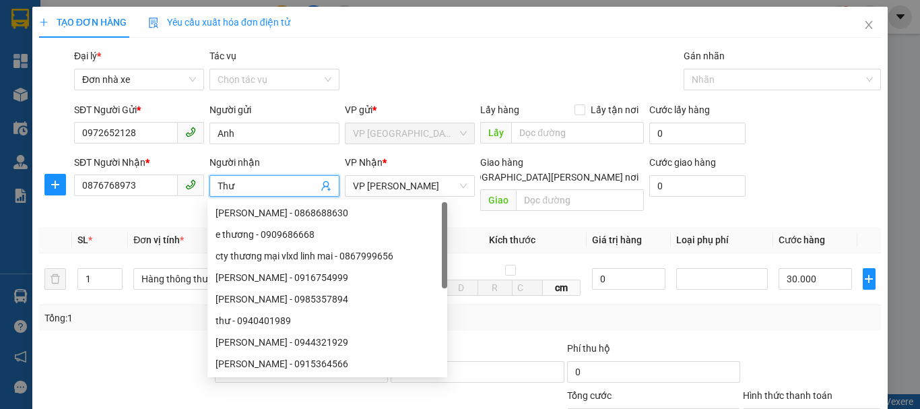
type input "Thư"
click at [738, 315] on div "Tổng: 1" at bounding box center [460, 318] width 842 height 26
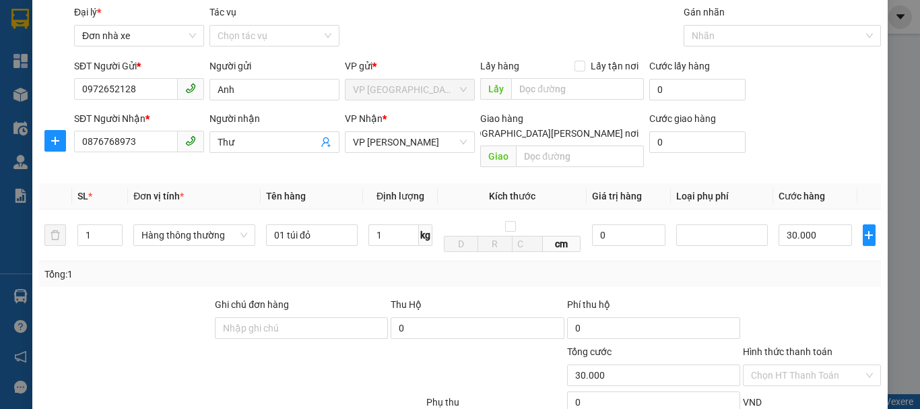
scroll to position [67, 0]
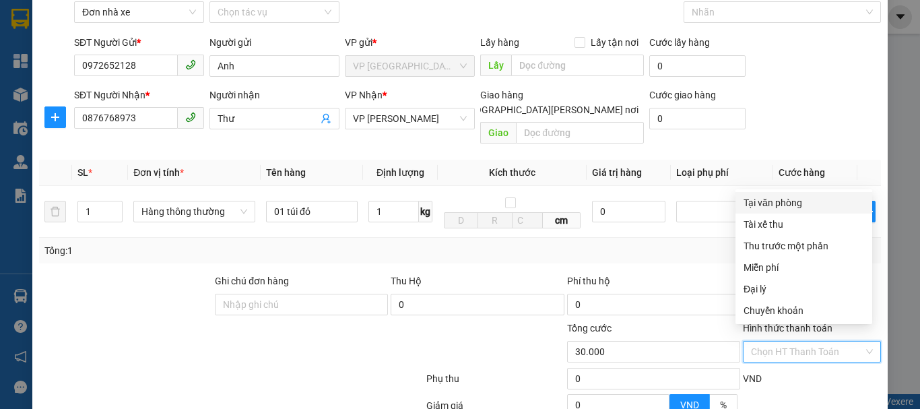
click at [798, 341] on input "Hình thức thanh toán" at bounding box center [807, 351] width 112 height 20
click at [784, 205] on div "Tại văn phòng" at bounding box center [804, 202] width 121 height 15
type input "0"
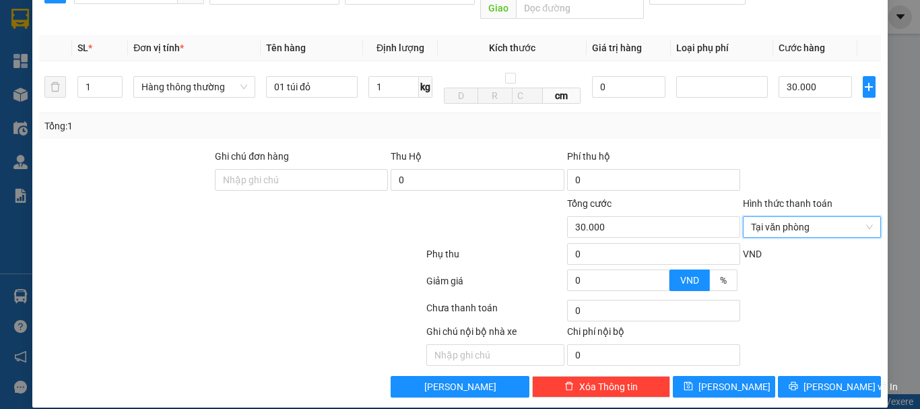
scroll to position [193, 0]
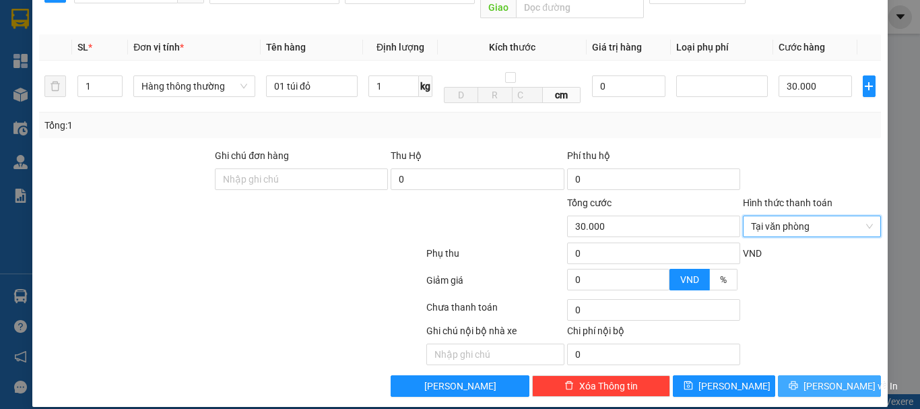
click at [822, 379] on span "[PERSON_NAME] và In" at bounding box center [851, 386] width 94 height 15
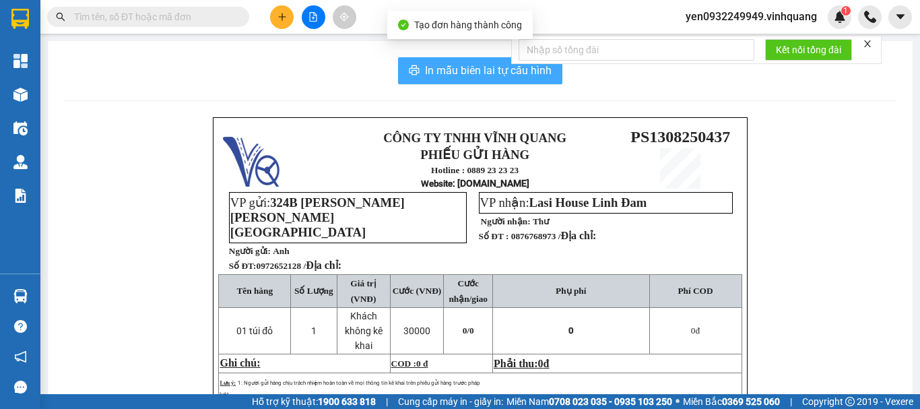
click at [479, 74] on span "In mẫu biên lai tự cấu hình" at bounding box center [488, 70] width 127 height 17
